Goal: Task Accomplishment & Management: Manage account settings

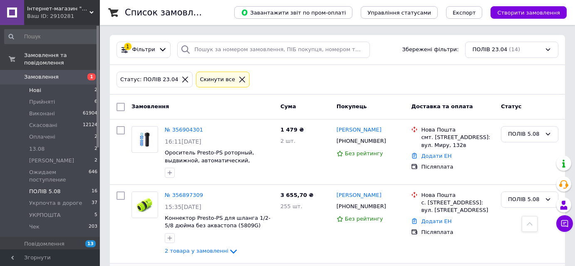
scroll to position [525, 0]
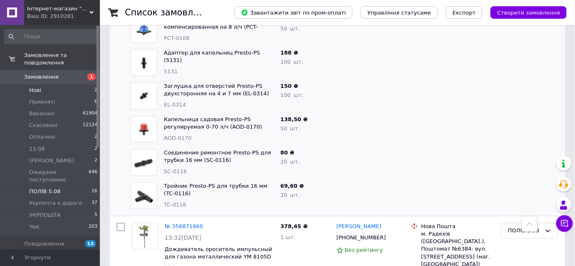
click at [37, 87] on span "Нові" at bounding box center [35, 90] width 12 height 7
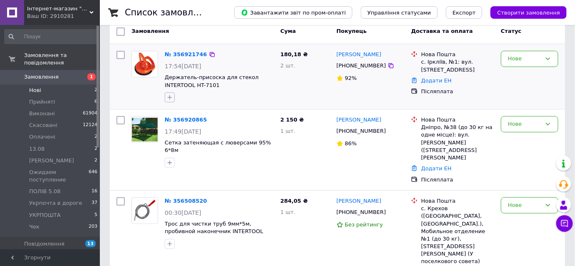
scroll to position [82, 0]
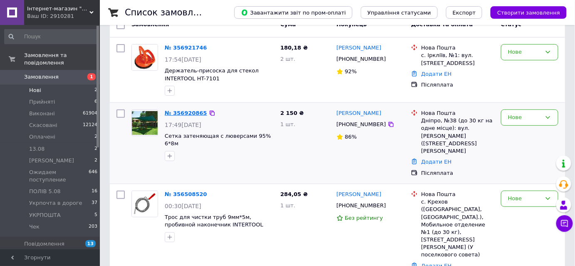
click at [188, 111] on link "№ 356920865" at bounding box center [186, 113] width 42 height 6
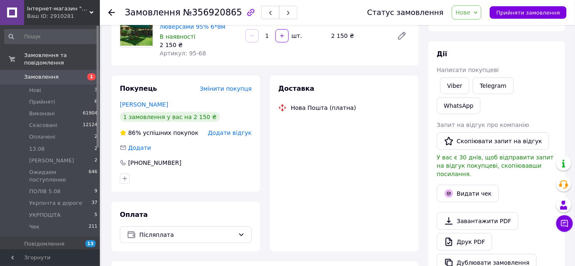
click at [112, 13] on icon at bounding box center [111, 12] width 7 height 7
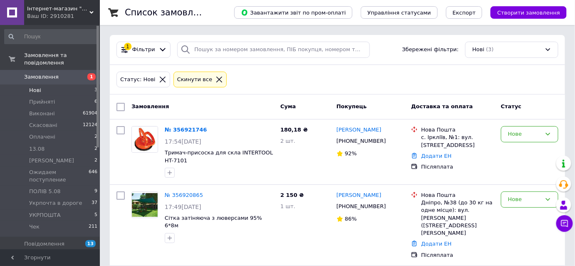
click at [35, 87] on span "Нові" at bounding box center [35, 90] width 12 height 7
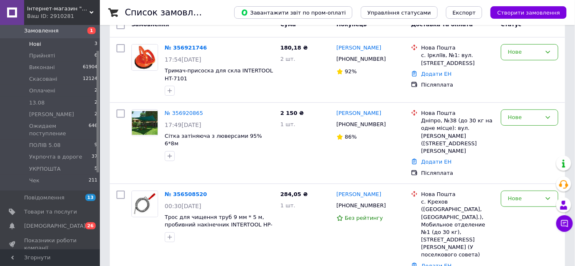
scroll to position [113, 0]
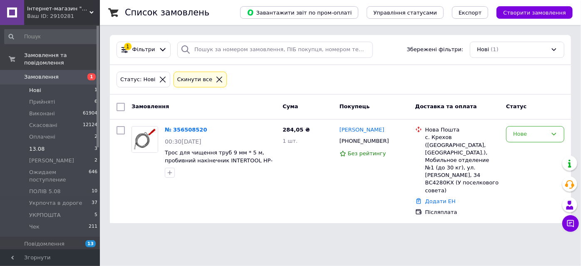
click at [39, 145] on span "13.08" at bounding box center [36, 148] width 15 height 7
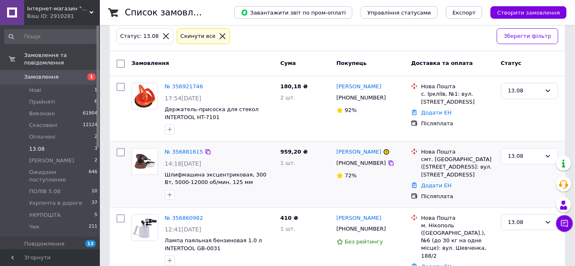
scroll to position [74, 0]
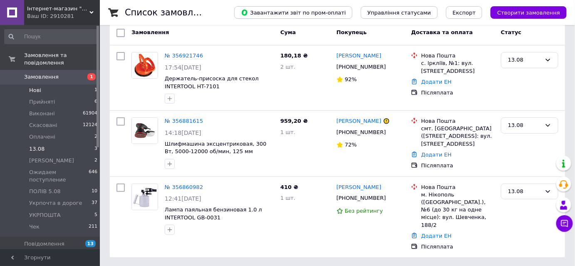
click at [32, 87] on span "Нові" at bounding box center [35, 90] width 12 height 7
